Goal: Contribute content: Contribute content

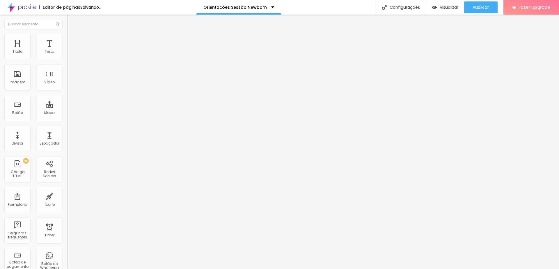
click at [67, 50] on span "Adicionar imagem" at bounding box center [86, 47] width 38 height 5
click at [67, 91] on span "Original" at bounding box center [74, 88] width 14 height 5
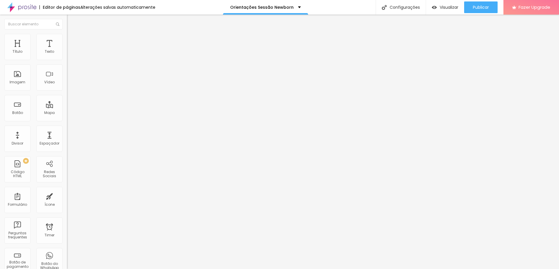
click at [67, 98] on div "Padrão 4:3" at bounding box center [100, 95] width 67 height 3
click at [67, 104] on span "Quadrado" at bounding box center [76, 101] width 19 height 5
click at [72, 39] on span "Estilo" at bounding box center [76, 37] width 9 height 5
type input "95"
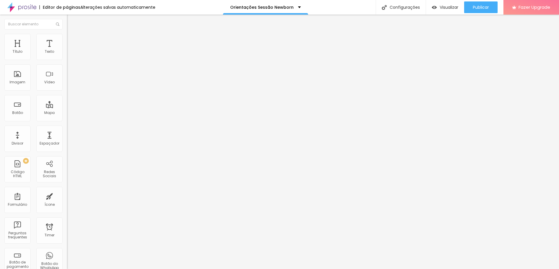
type input "90"
type input "80"
type input "75"
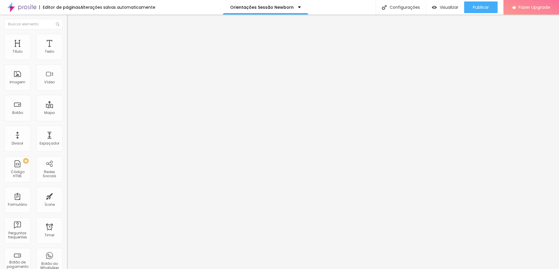
type input "75"
type input "70"
type input "65"
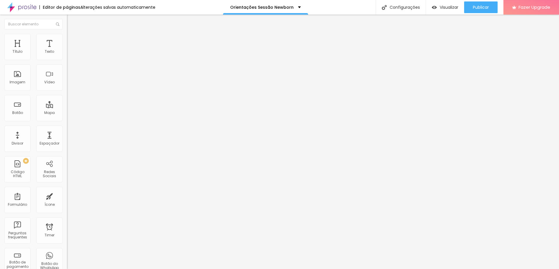
type input "60"
type input "55"
drag, startPoint x: 61, startPoint y: 63, endPoint x: 34, endPoint y: 64, distance: 26.8
type input "55"
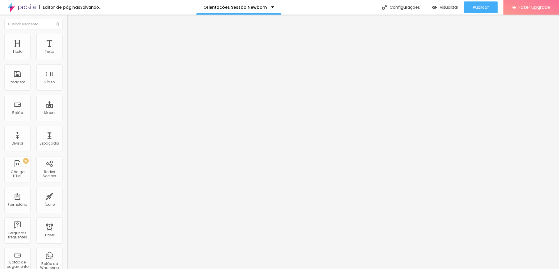
click at [67, 60] on input "range" at bounding box center [86, 57] width 38 height 5
type input "50"
click at [67, 60] on input "range" at bounding box center [86, 57] width 38 height 5
click at [72, 41] on span "Avançado" at bounding box center [81, 43] width 19 height 5
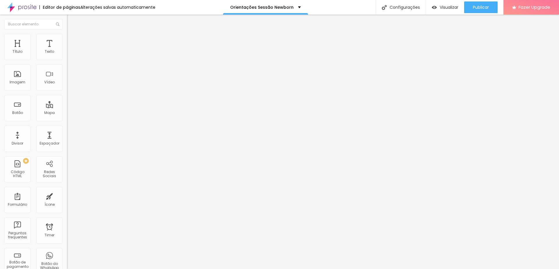
type input "4"
type input "6"
type input "9"
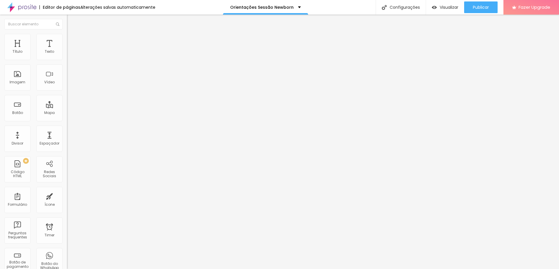
type input "9"
type input "11"
type input "15"
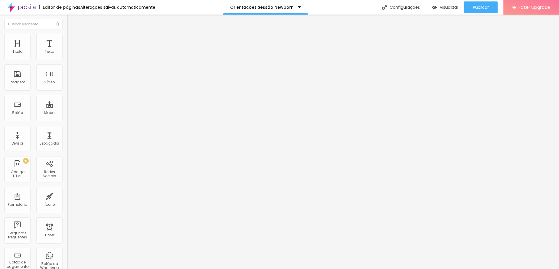
type input "20"
type input "23"
type input "30"
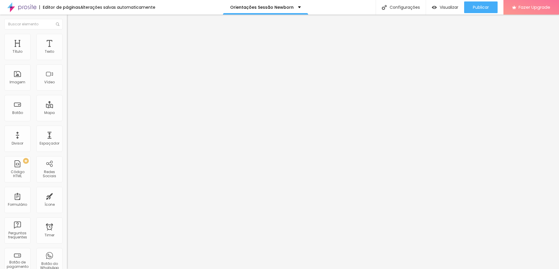
type input "30"
type input "40"
type input "50"
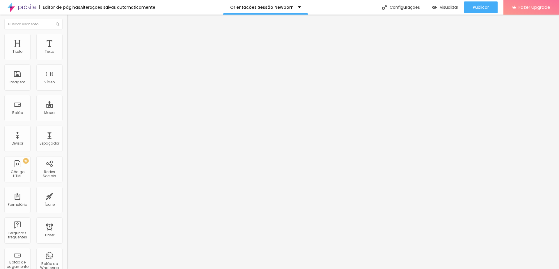
type input "60"
type input "71"
type input "79"
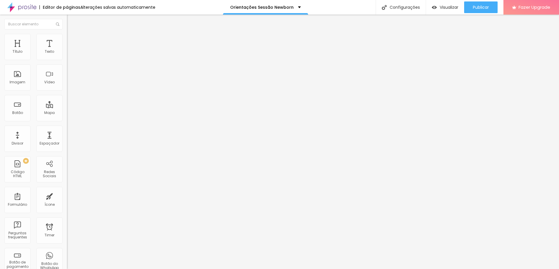
type input "79"
type input "86"
type input "87"
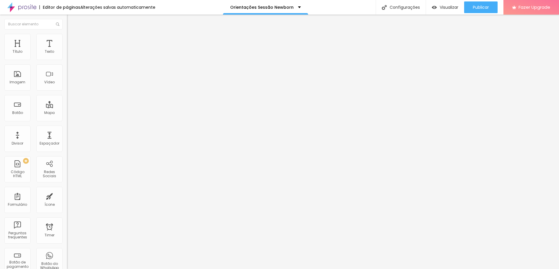
type input "86"
type input "83"
type input "78"
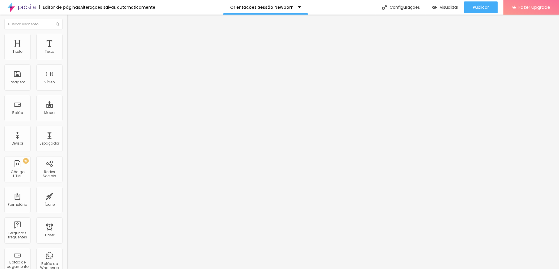
type input "78"
type input "67"
type input "53"
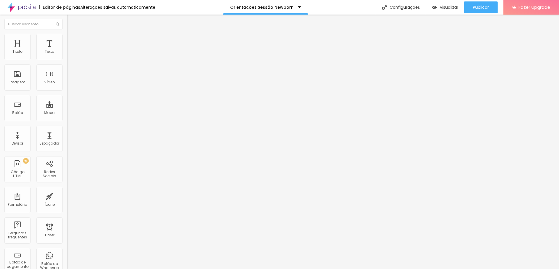
type input "38"
type input "24"
type input "16"
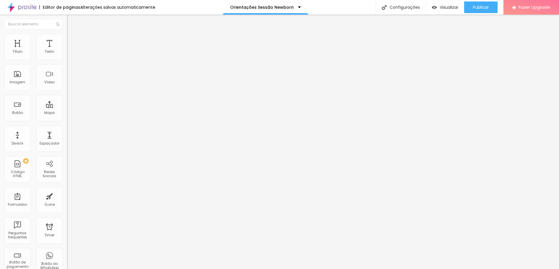
type input "16"
type input "10"
type input "4"
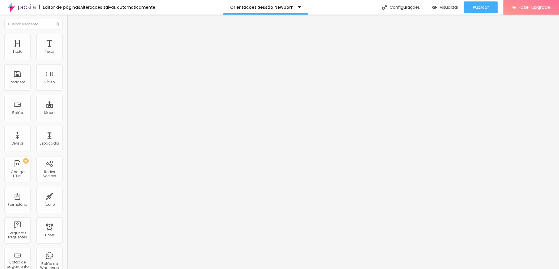
type input "0"
drag, startPoint x: 15, startPoint y: 56, endPoint x: 8, endPoint y: 57, distance: 6.5
type input "0"
click at [67, 113] on input "range" at bounding box center [86, 115] width 38 height 5
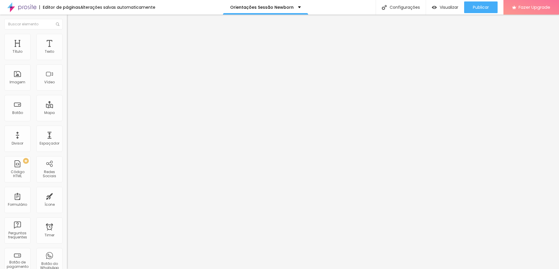
click at [71, 22] on img "button" at bounding box center [73, 21] width 5 height 5
click at [72, 40] on span "Avançado" at bounding box center [81, 37] width 19 height 5
click at [72, 34] on span "Estilo" at bounding box center [76, 31] width 9 height 5
click at [476, 7] on span "Publicar" at bounding box center [481, 7] width 16 height 5
click at [67, 91] on span "1:1 Quadrado" at bounding box center [78, 88] width 23 height 5
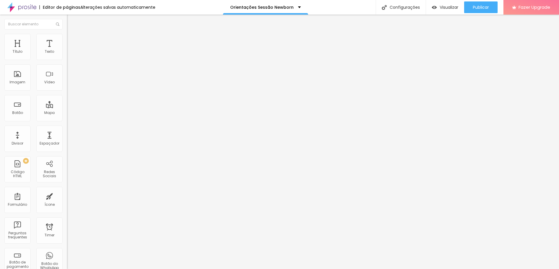
click at [67, 98] on div "Padrão 4:3" at bounding box center [100, 95] width 67 height 3
click at [67, 104] on span "Quadrado" at bounding box center [76, 101] width 19 height 5
click at [67, 107] on span "Original" at bounding box center [74, 104] width 14 height 5
click at [67, 102] on span "Quadrado" at bounding box center [76, 99] width 19 height 5
click at [67, 37] on img at bounding box center [69, 36] width 5 height 5
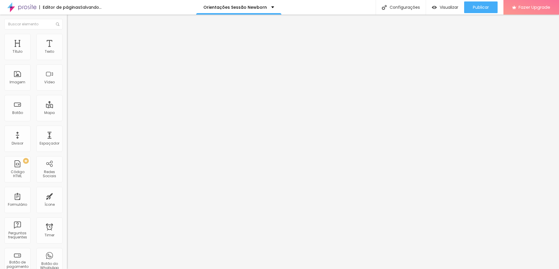
type input "55"
type input "60"
type input "65"
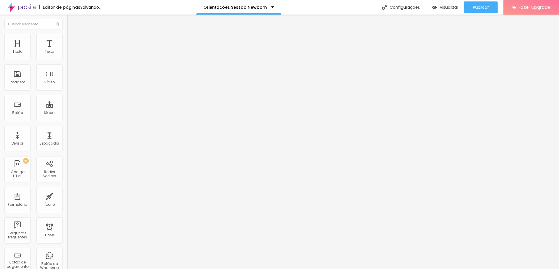
type input "65"
type input "70"
type input "75"
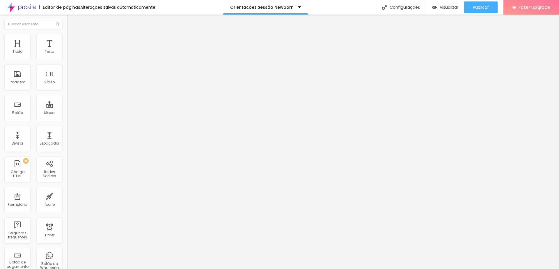
type input "80"
drag, startPoint x: 29, startPoint y: 62, endPoint x: 48, endPoint y: 63, distance: 18.4
type input "80"
click at [67, 60] on input "range" at bounding box center [86, 57] width 38 height 5
click at [482, 5] on span "Publicar" at bounding box center [481, 7] width 16 height 5
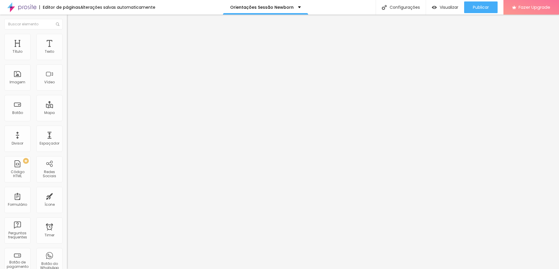
click at [67, 38] on li "Avançado" at bounding box center [100, 37] width 67 height 6
click at [67, 33] on img at bounding box center [69, 30] width 5 height 5
click at [69, 54] on icon "button" at bounding box center [70, 52] width 3 height 3
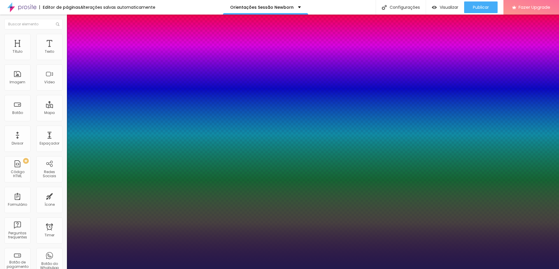
type input "1"
type input "14"
type input "1"
type input "16"
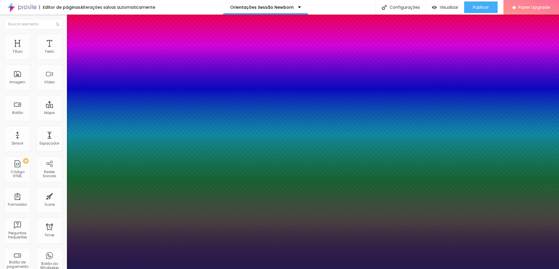
type input "16"
type input "1"
type input "17"
type input "1"
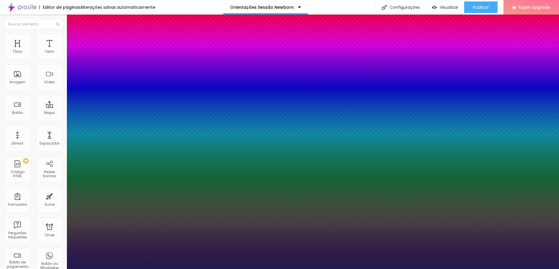
type input "18"
type input "1"
type input "19"
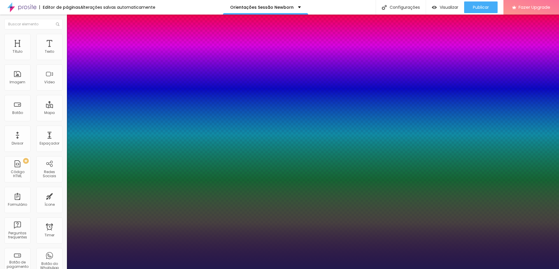
type input "1"
type input "21"
type input "1"
type input "22"
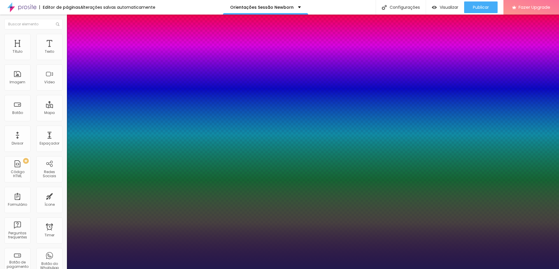
type input "22"
type input "1"
drag, startPoint x: 77, startPoint y: 98, endPoint x: 81, endPoint y: 98, distance: 3.8
type input "22"
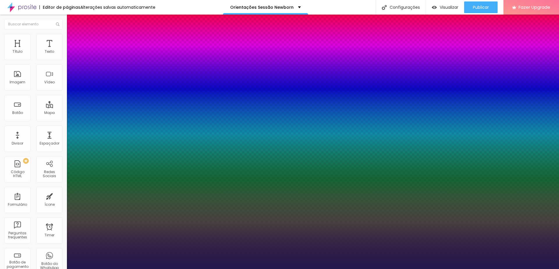
click at [527, 268] on div at bounding box center [279, 269] width 559 height 0
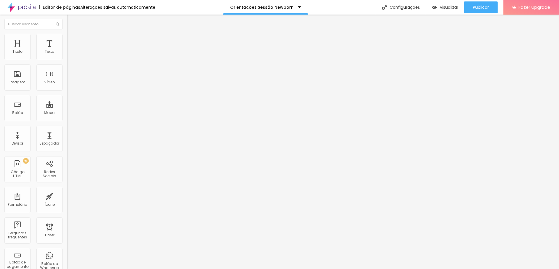
click at [69, 54] on icon "button" at bounding box center [70, 52] width 3 height 3
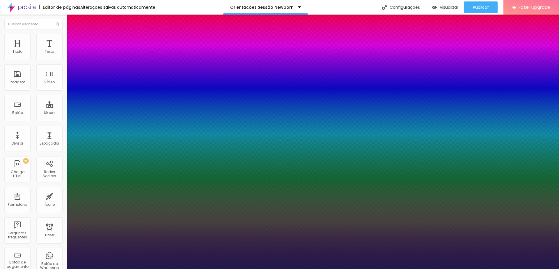
type input "1"
click at [92, 268] on div at bounding box center [279, 269] width 559 height 0
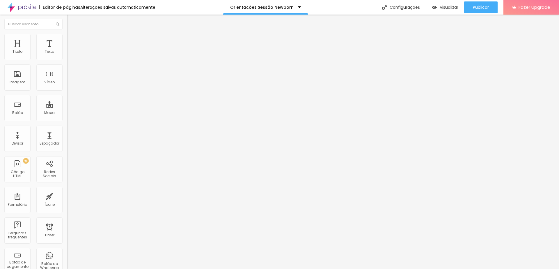
click at [71, 22] on img "button" at bounding box center [73, 21] width 5 height 5
click at [67, 56] on button "button" at bounding box center [71, 53] width 8 height 6
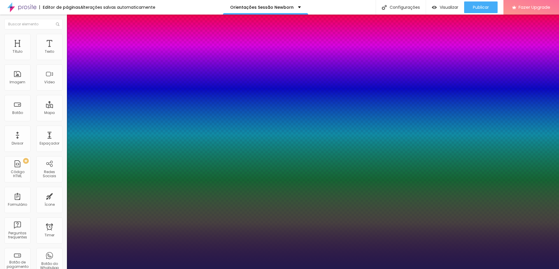
type input "1"
type input "18"
type input "1"
type input "19"
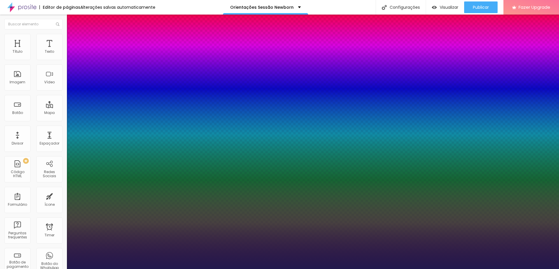
type input "19"
type input "1"
type input "20"
type input "1"
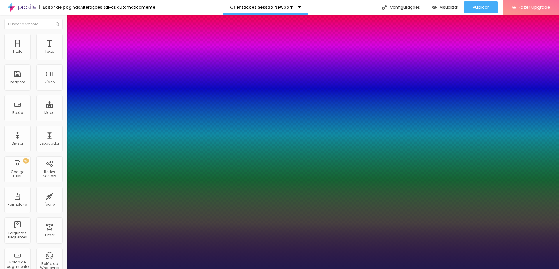
type input "21"
type input "1"
type input "20"
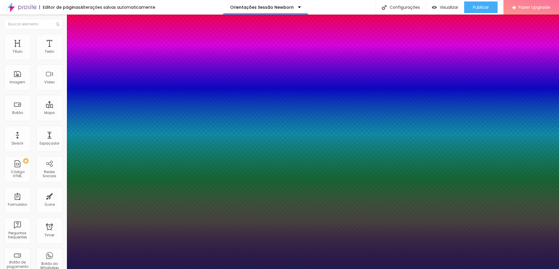
type input "1"
type input "19"
type input "1"
type input "18"
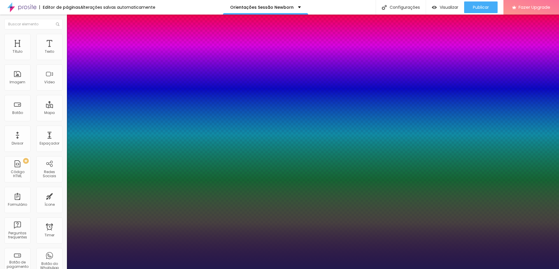
type input "18"
type input "1"
type input "18"
type input "1"
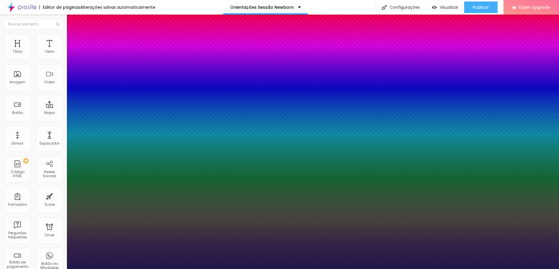
click at [243, 268] on div at bounding box center [279, 269] width 559 height 0
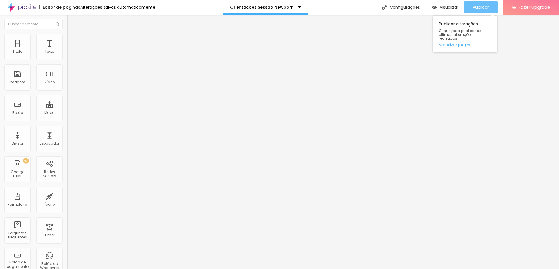
click at [488, 3] on div "Publicar" at bounding box center [481, 7] width 16 height 12
click at [69, 54] on icon "button" at bounding box center [70, 52] width 3 height 3
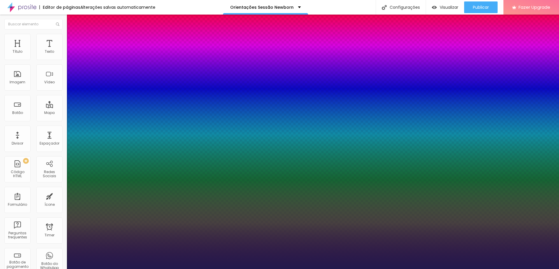
type input "1"
type input "24"
type input "1"
type input "25"
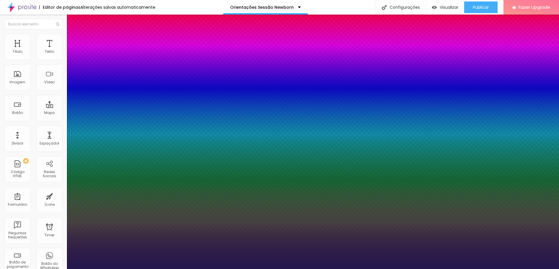
type input "25"
type input "1"
type input "26"
type input "1"
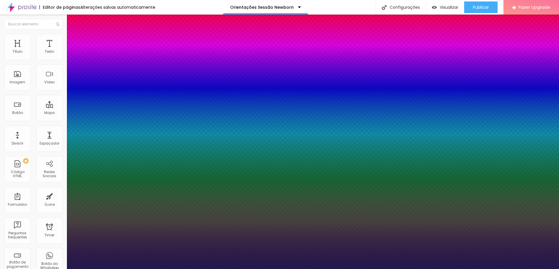
type input "27"
type input "1"
type input "27"
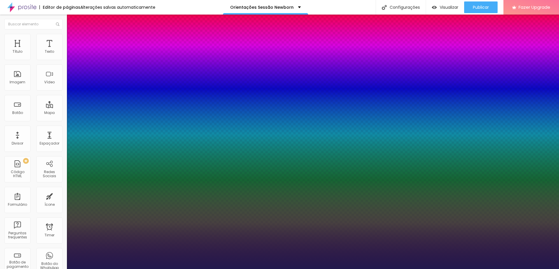
click at [523, 268] on div at bounding box center [279, 269] width 559 height 0
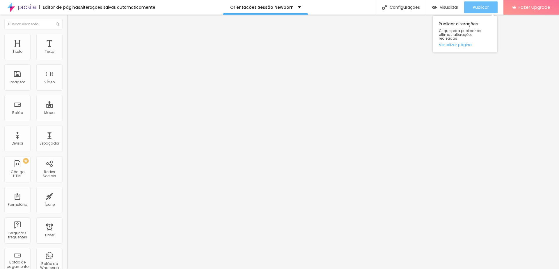
click at [483, 5] on span "Publicar" at bounding box center [481, 7] width 16 height 5
click at [67, 50] on div "Adicionar imagem" at bounding box center [100, 47] width 67 height 4
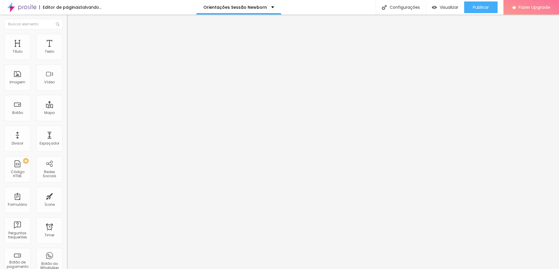
click at [67, 50] on span "Adicionar imagem" at bounding box center [86, 47] width 38 height 5
click at [67, 91] on span "Original" at bounding box center [74, 88] width 14 height 5
click at [67, 102] on span "Quadrado" at bounding box center [76, 99] width 19 height 5
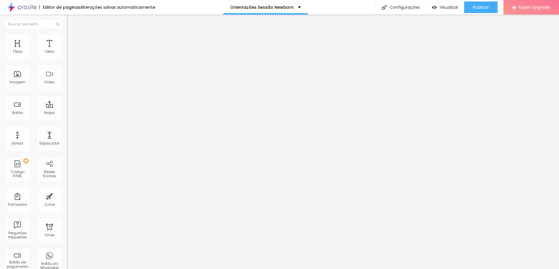
click at [67, 37] on img at bounding box center [69, 36] width 5 height 5
type input "95"
type input "90"
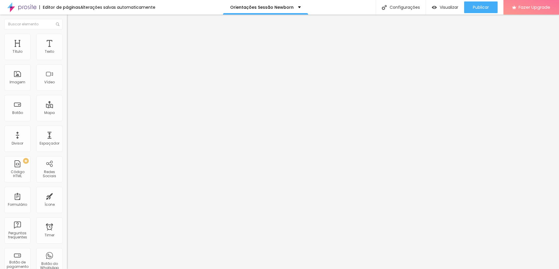
type input "85"
type input "80"
type input "75"
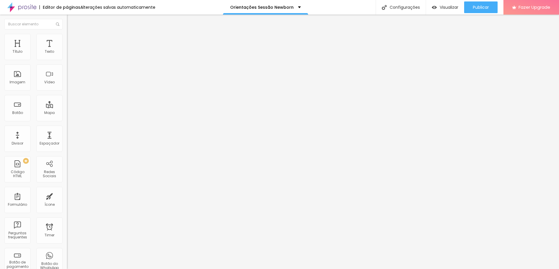
type input "75"
type input "70"
drag, startPoint x: 61, startPoint y: 63, endPoint x: 43, endPoint y: 62, distance: 18.1
type input "70"
click at [67, 60] on input "range" at bounding box center [86, 57] width 38 height 5
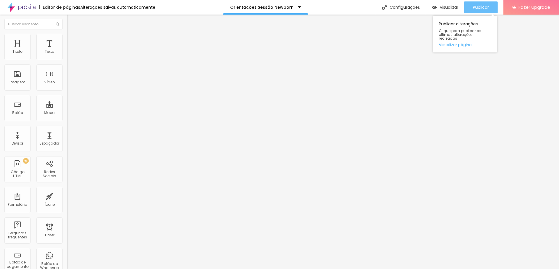
click at [487, 8] on span "Publicar" at bounding box center [481, 7] width 16 height 5
click at [479, 7] on span "Publicar" at bounding box center [481, 7] width 16 height 5
click at [476, 10] on span "Publicar" at bounding box center [481, 7] width 16 height 5
click at [71, 20] on img "button" at bounding box center [73, 21] width 5 height 5
click at [67, 50] on span "Adicionar imagem" at bounding box center [86, 47] width 38 height 5
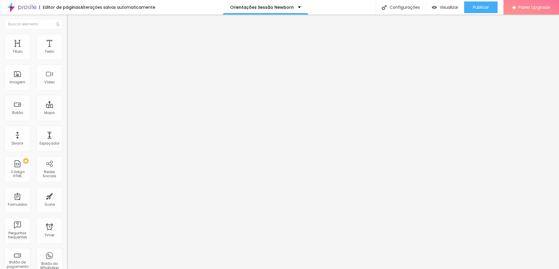
click at [67, 38] on li "Estilo" at bounding box center [100, 37] width 67 height 6
type input "95"
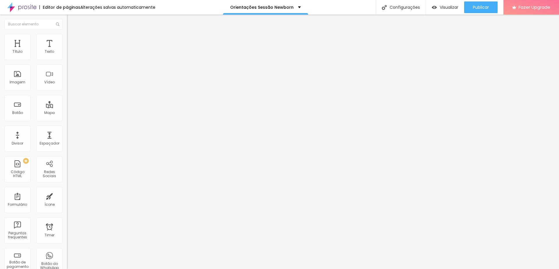
type input "95"
type input "90"
type input "80"
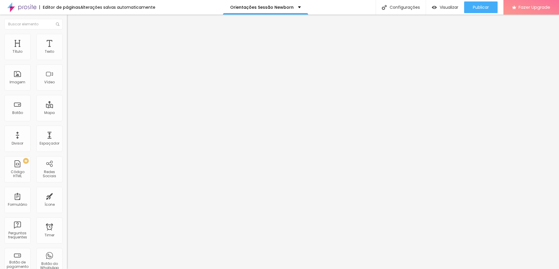
type input "75"
type input "70"
type input "65"
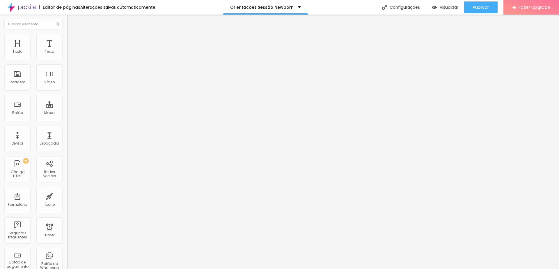
type input "65"
type input "60"
type input "55"
drag, startPoint x: 59, startPoint y: 61, endPoint x: 33, endPoint y: 64, distance: 26.3
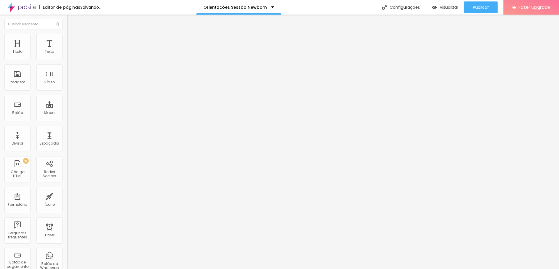
type input "55"
click at [67, 60] on input "range" at bounding box center [86, 57] width 38 height 5
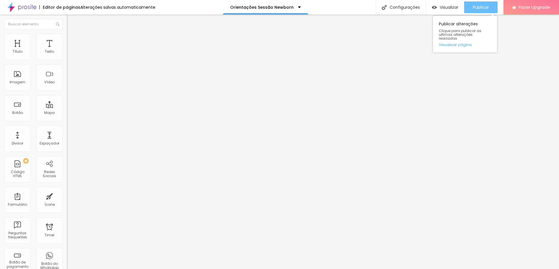
click at [485, 6] on span "Publicar" at bounding box center [481, 7] width 16 height 5
